Goal: Task Accomplishment & Management: Manage account settings

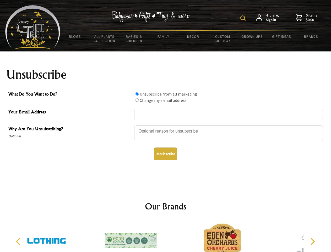
click at [244, 18] on img at bounding box center [243, 17] width 5 height 5
click at [166, 125] on div at bounding box center [228, 134] width 189 height 18
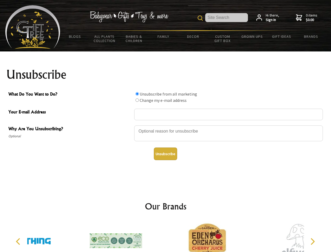
click at [137, 94] on input "What Do You Want to Do?" at bounding box center [137, 93] width 3 height 3
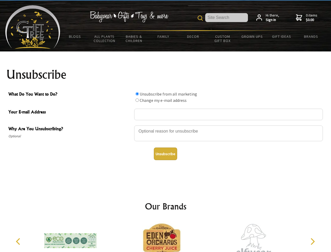
click at [137, 100] on input "What Do You Want to Do?" at bounding box center [137, 99] width 3 height 3
radio input "true"
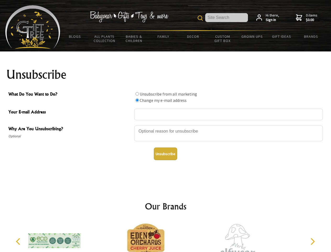
click at [166, 154] on button "Unsubscribe" at bounding box center [165, 153] width 23 height 13
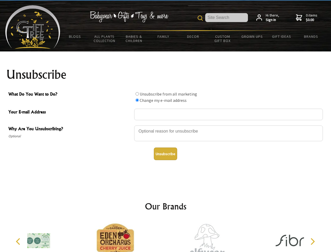
click at [166, 236] on div at bounding box center [206, 241] width 91 height 41
click at [19, 241] on icon "Previous" at bounding box center [18, 241] width 7 height 7
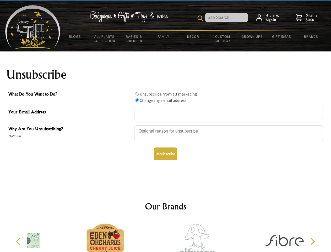
click at [313, 241] on icon "Next" at bounding box center [312, 241] width 7 height 7
